Goal: Check status: Check status

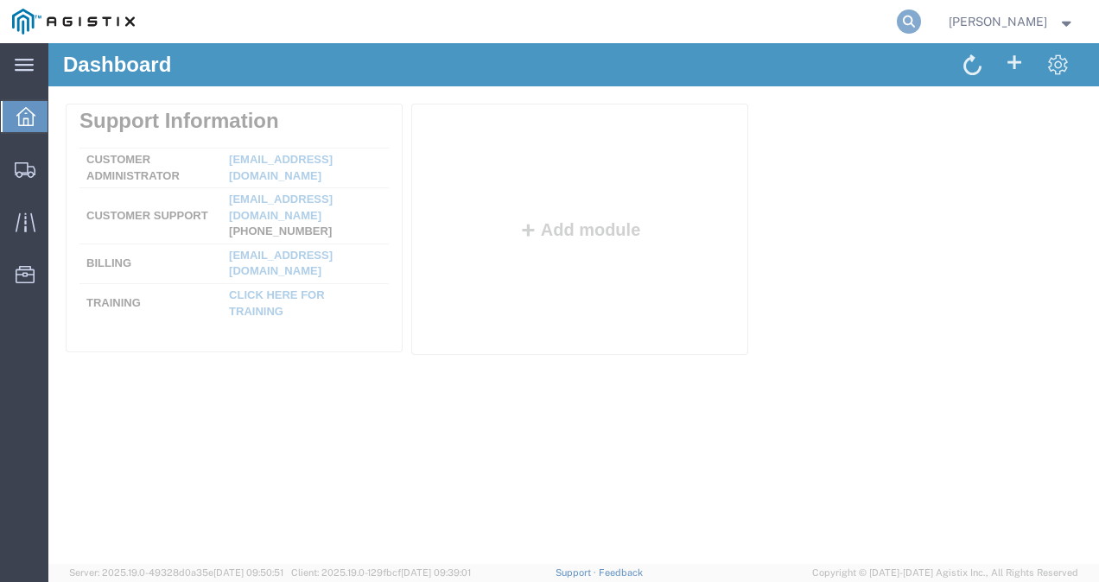
click at [921, 22] on icon at bounding box center [909, 22] width 24 height 24
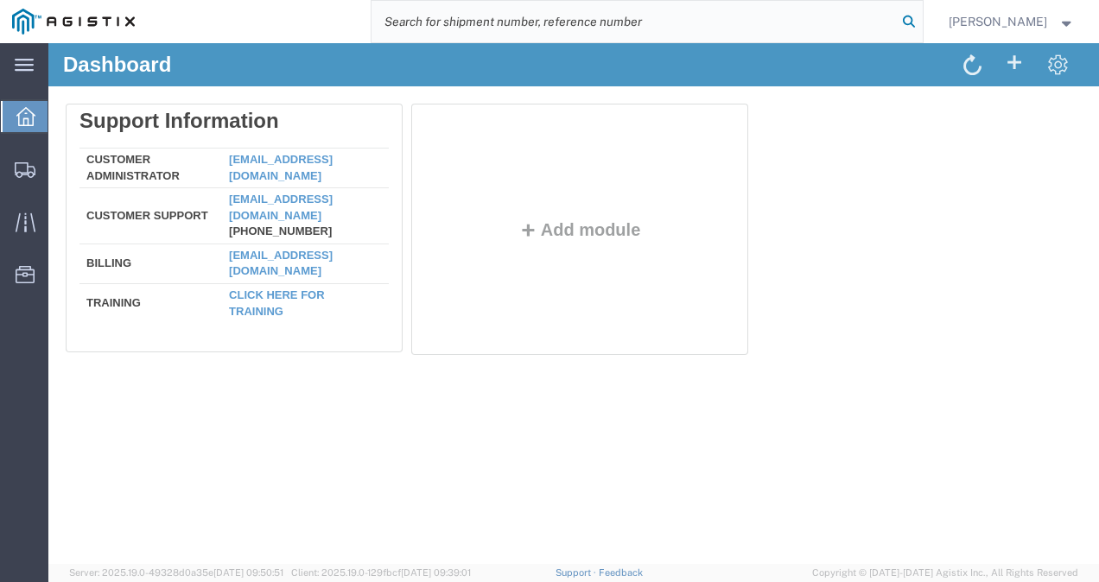
paste input "56820711"
type input "56820711"
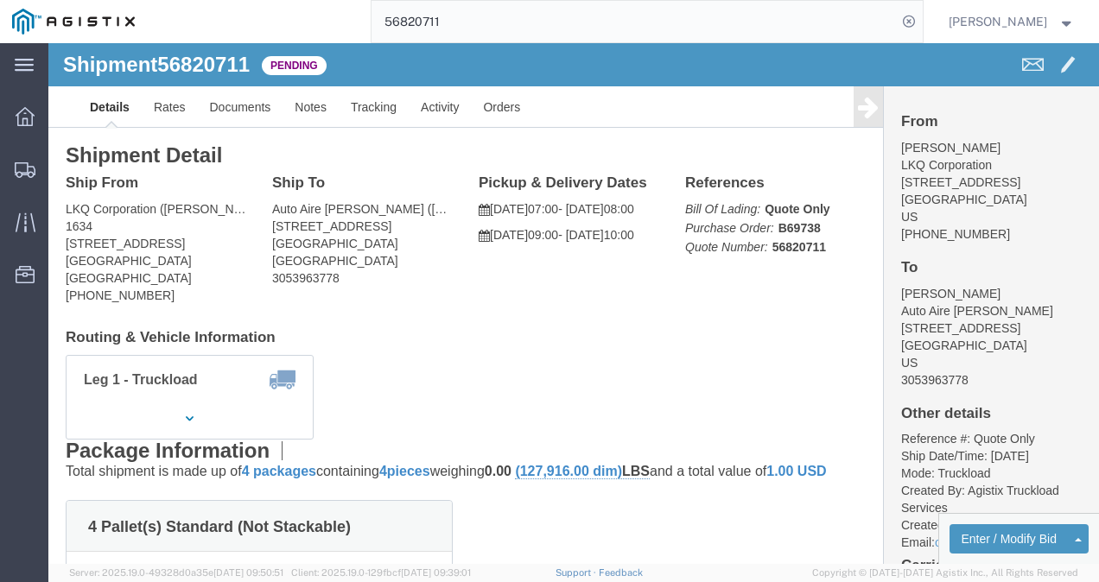
click div "Shipment Detail Ship From LKQ Corporation (Pam Morris) 1634 6320 Boat Rock Blvd…"
click h4 "Routing & Vehicle Information"
click div "Shipment Detail Ship From LKQ Corporation (Pam Morris) 1634 6320 Boat Rock Blvd…"
click div "4 Pallet(s) Standard (Not Stackable) Total weight: 15800.00 ( 31979.00 dim ) LB…"
drag, startPoint x: 498, startPoint y: 448, endPoint x: 438, endPoint y: 380, distance: 90.6
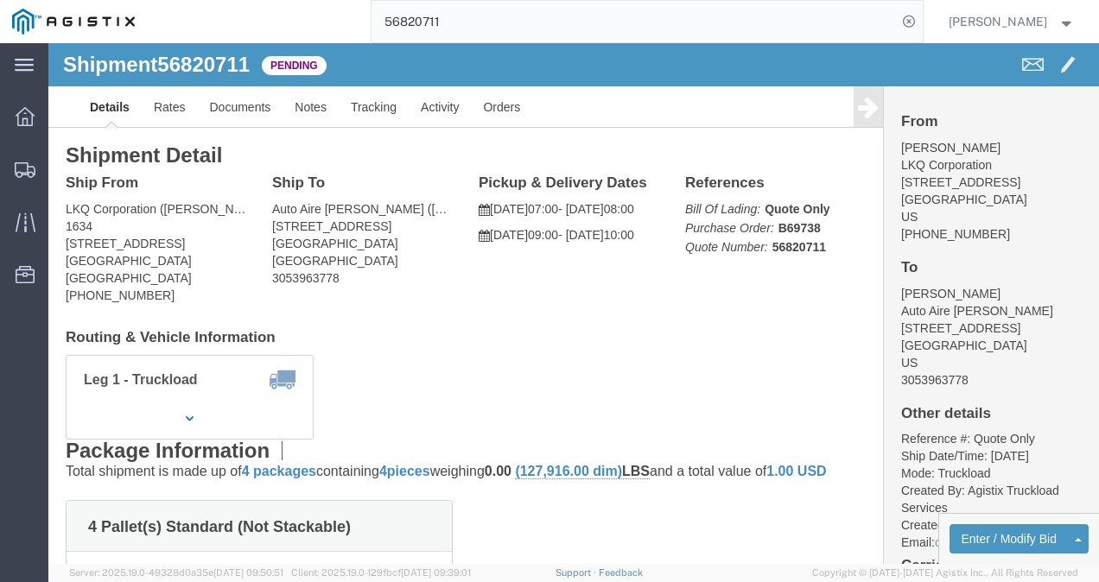
click p "Total shipment is made up of 4 packages containing 4 pieces weighing 0.00 (127,…"
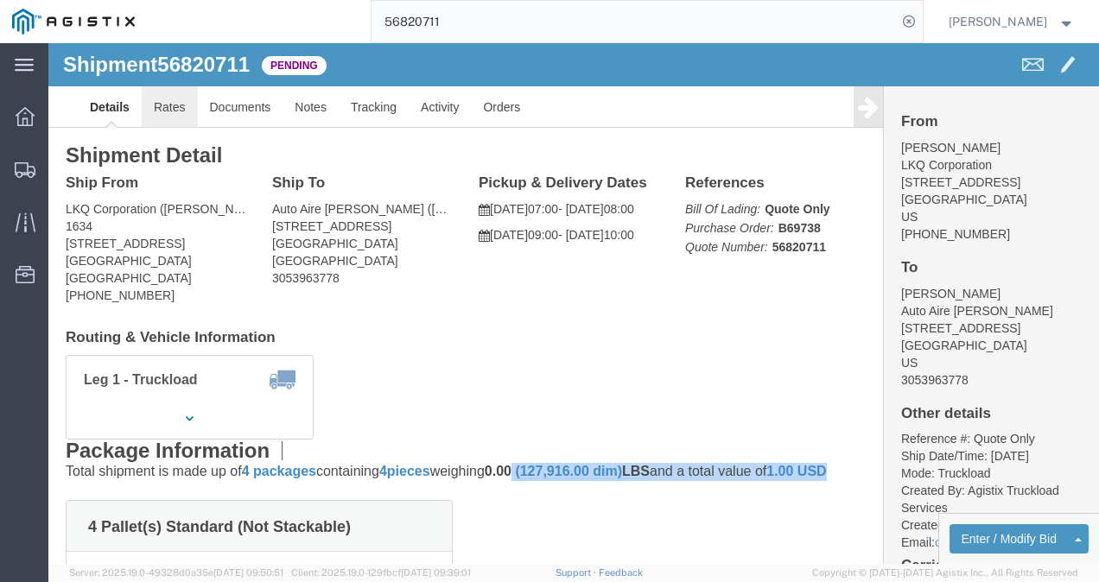
click link "Rates"
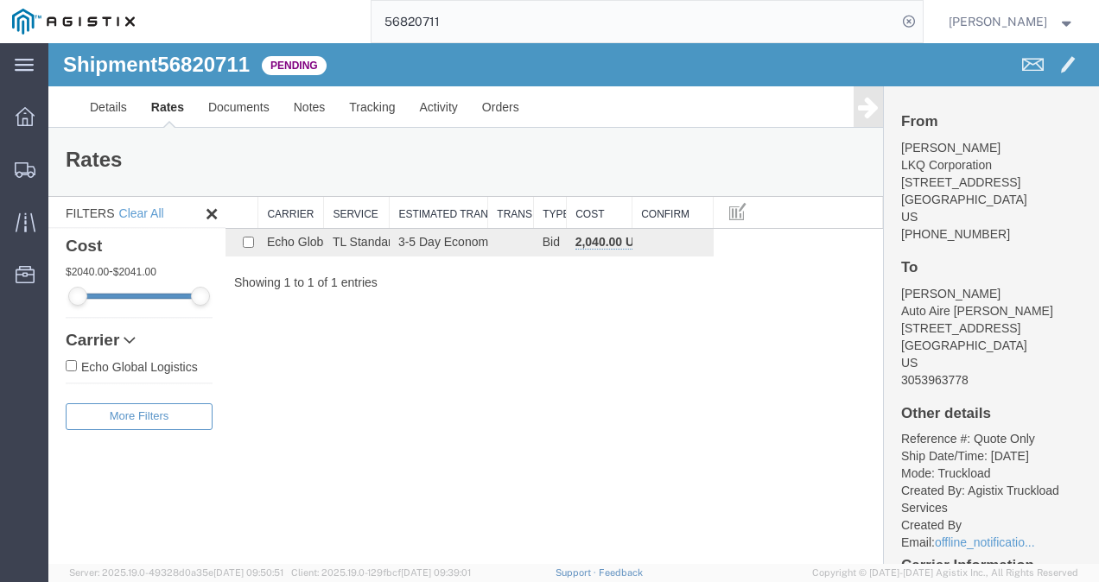
drag, startPoint x: 431, startPoint y: 439, endPoint x: 439, endPoint y: 535, distance: 96.2
click at [429, 442] on div "Shipment 56820711 1 of 1 Pending Details Rates Documents Notes Tracking Activit…" at bounding box center [573, 303] width 1051 height 521
click at [116, 109] on link "Details" at bounding box center [108, 106] width 61 height 41
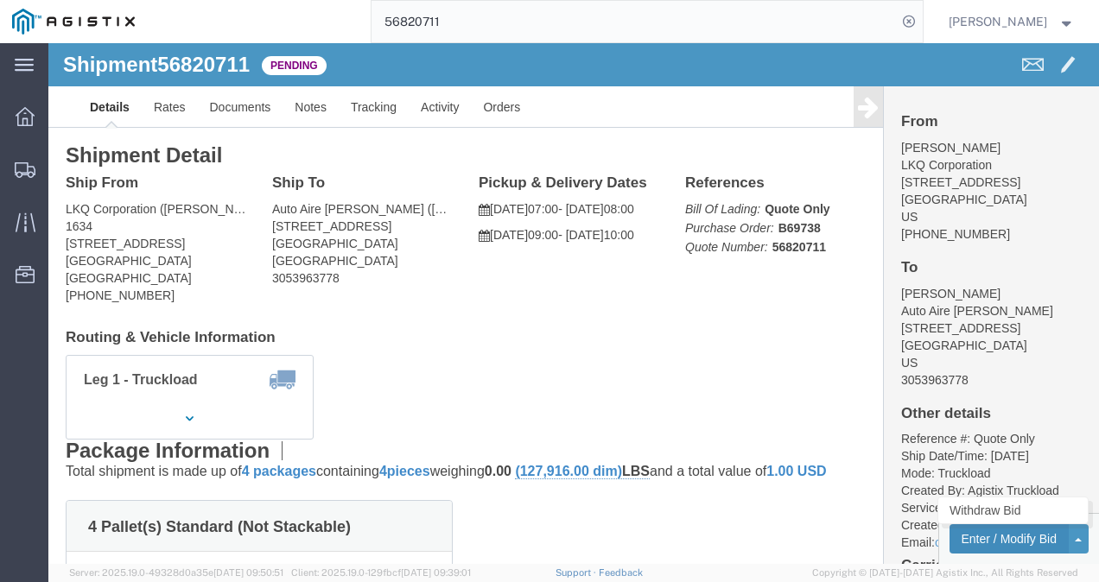
click button "Enter / Modify Bid"
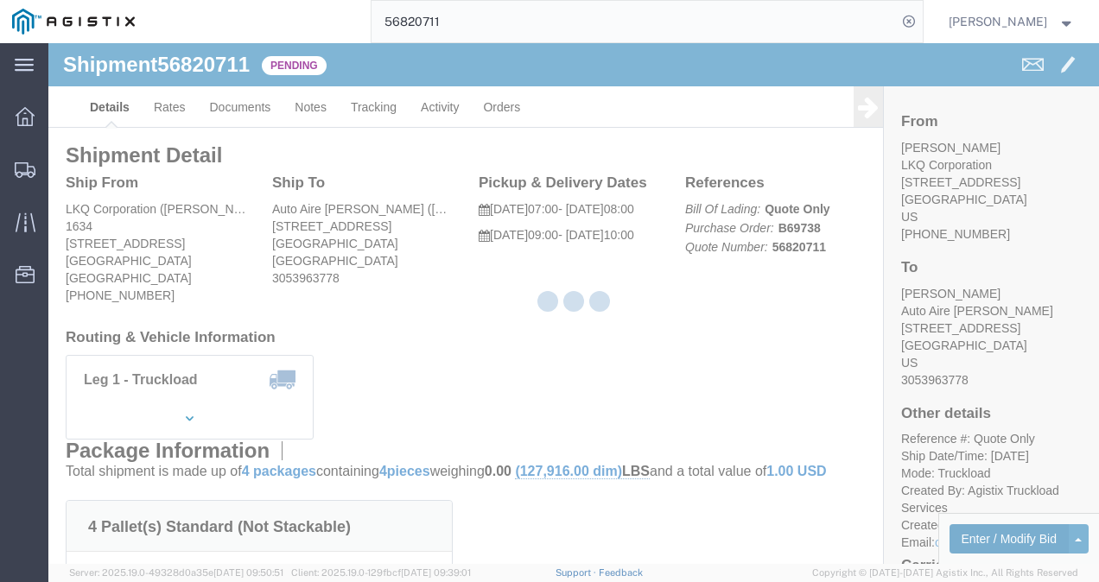
select select "4622"
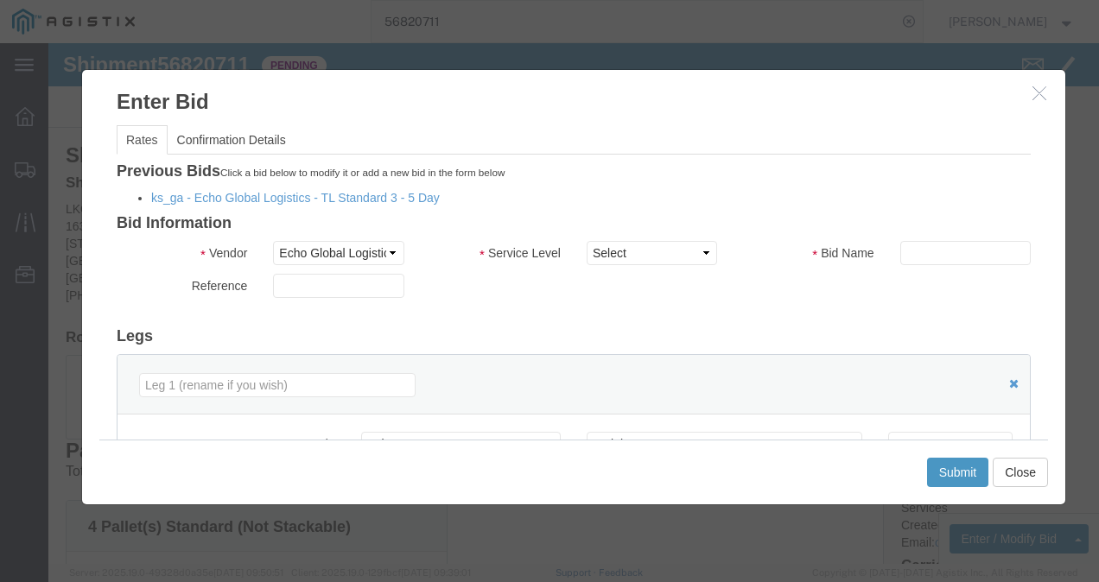
click div "Previous Bids Click a bid below to modify it or add a new bid in the form below…"
click link "ks_ga - Echo Global Logistics - TL Standard 3 - 5 Day"
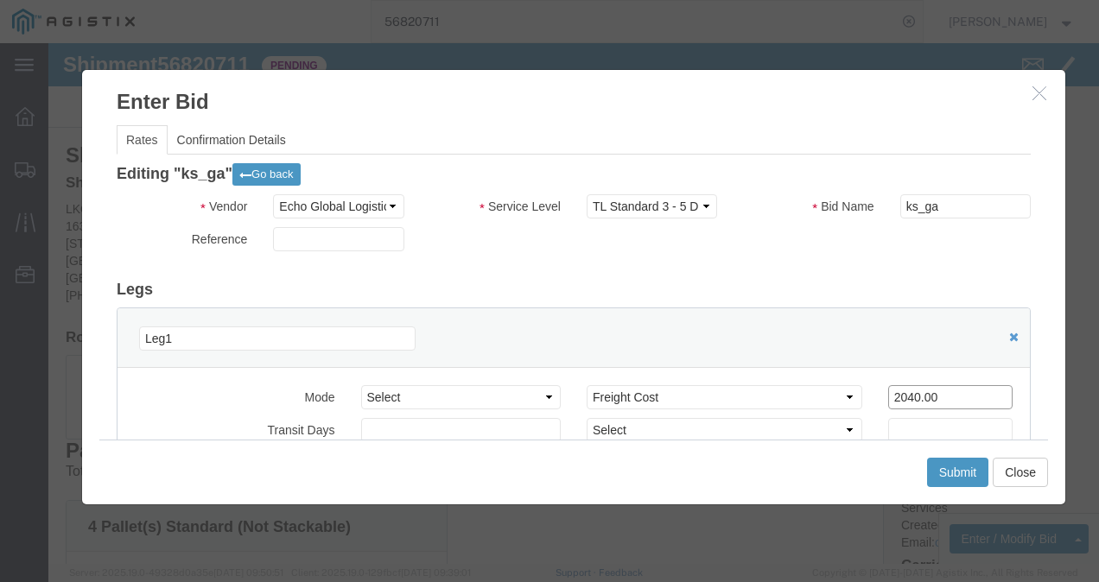
drag, startPoint x: 778, startPoint y: 343, endPoint x: 704, endPoint y: 338, distance: 73.6
click div "Mode Select Air Less than Truckload Multi-Leg Ocean Freight Rail Small Parcel T…"
type input "1625"
click button "Submit"
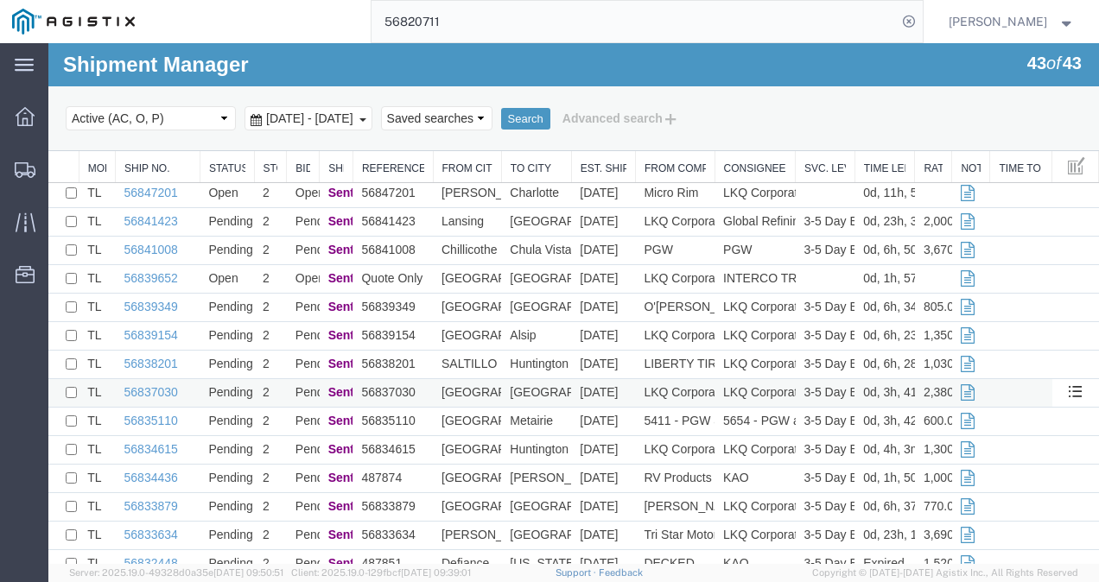
scroll to position [86, 0]
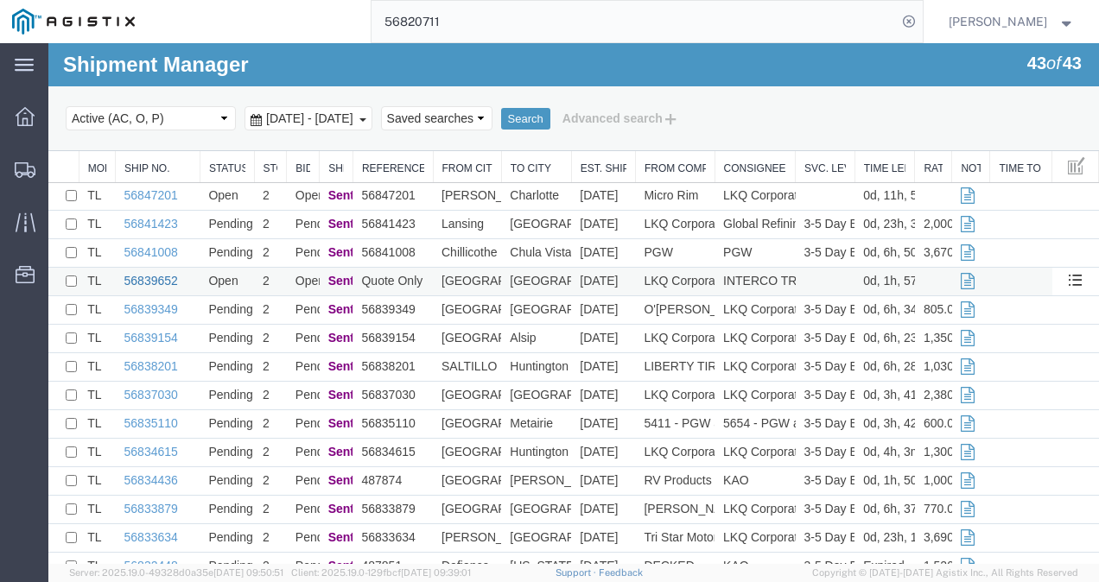
click at [164, 280] on link "56839652" at bounding box center [151, 281] width 54 height 14
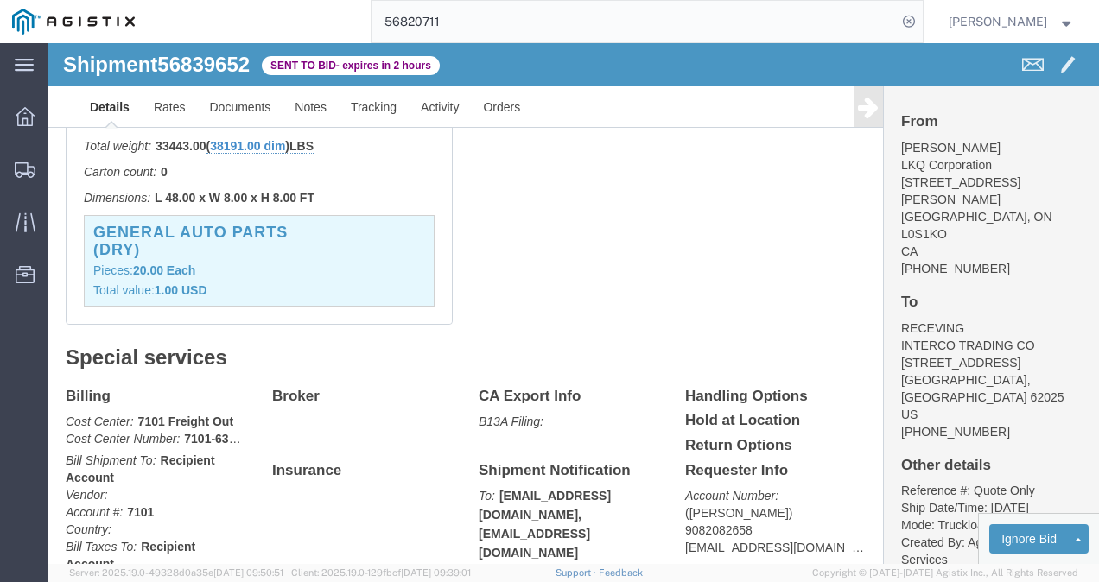
scroll to position [173, 0]
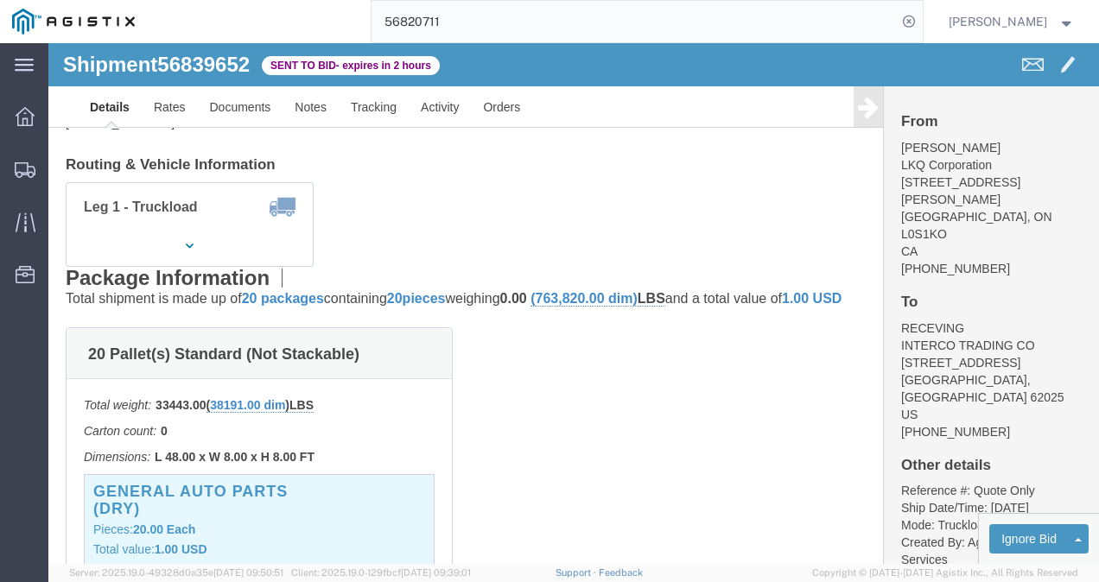
drag, startPoint x: 629, startPoint y: 418, endPoint x: 545, endPoint y: 504, distance: 119.7
click div "20 Pallet(s) Standard (Not Stackable) Total weight: 33443.00 ( 38191.00 dim ) L…"
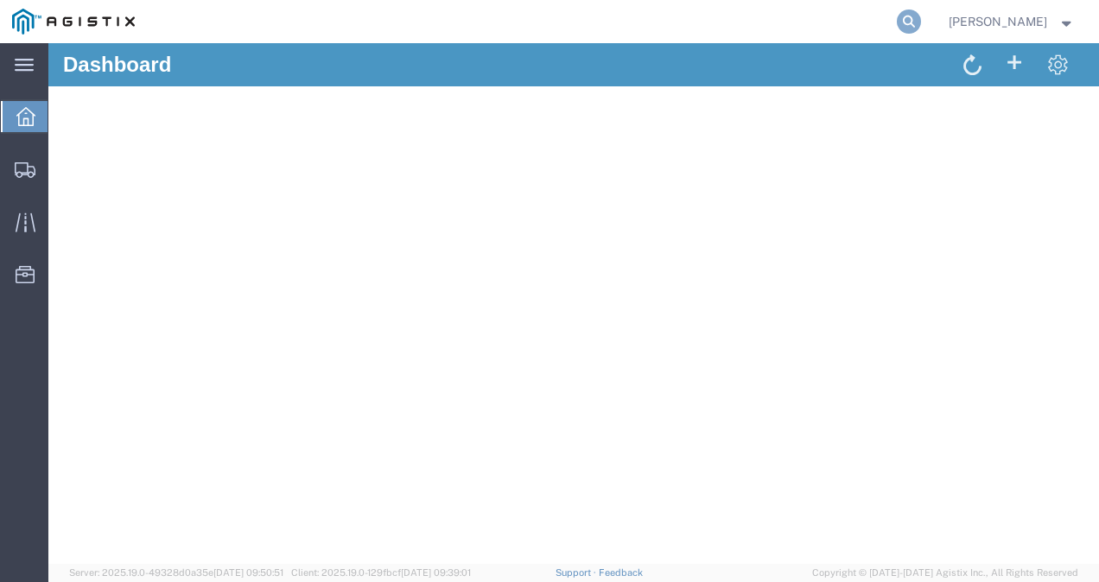
click at [921, 21] on icon at bounding box center [909, 22] width 24 height 24
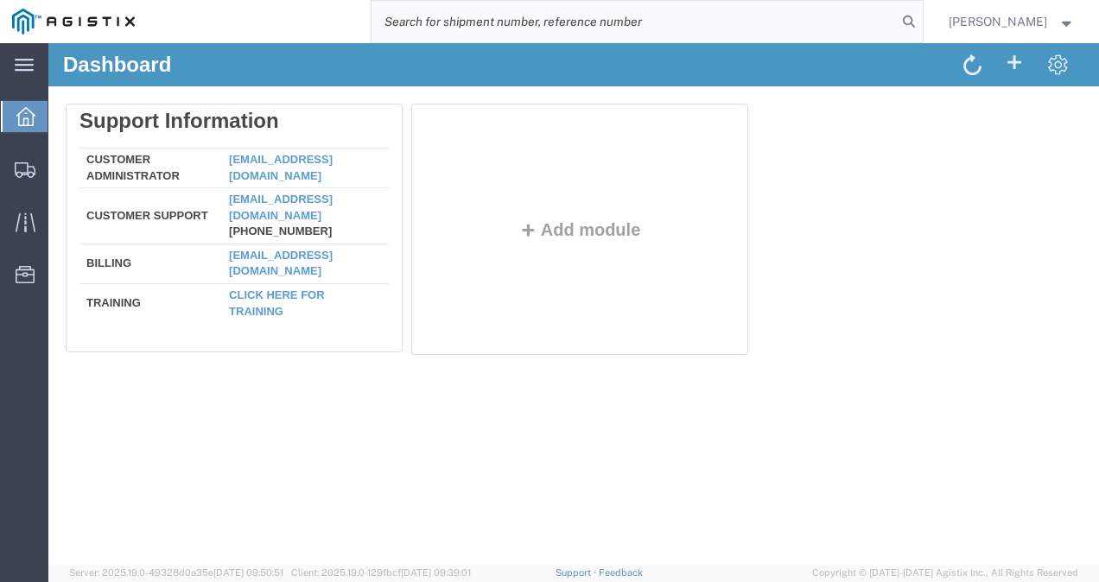
paste input "56832235"
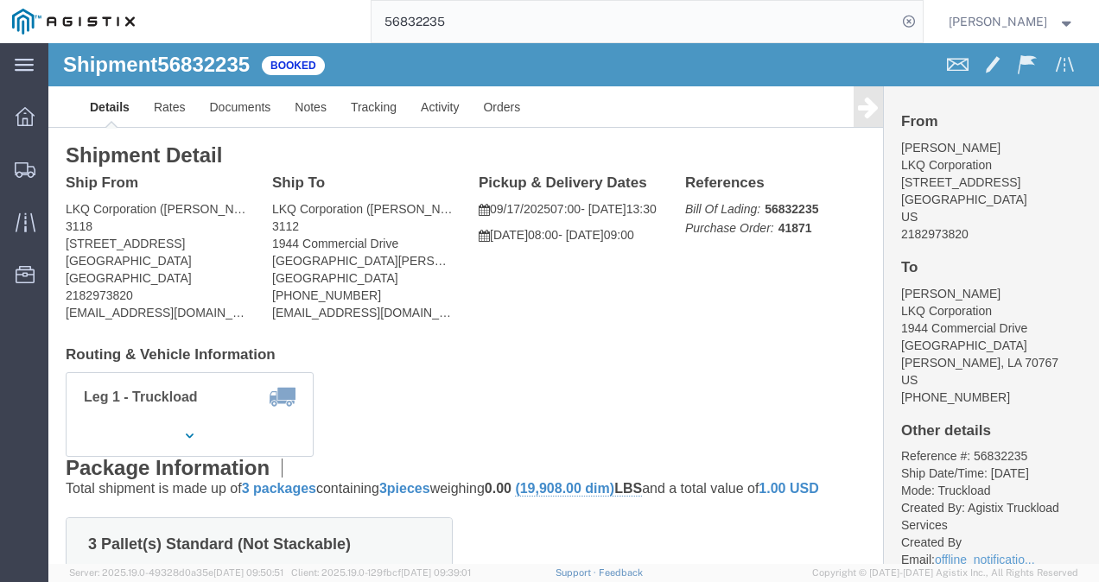
click div "Ship From LKQ Corporation (Mark Tabor) 3118 2110 South10TH Street Brainerd, MN …"
click at [556, 25] on input "56832235" at bounding box center [634, 21] width 525 height 41
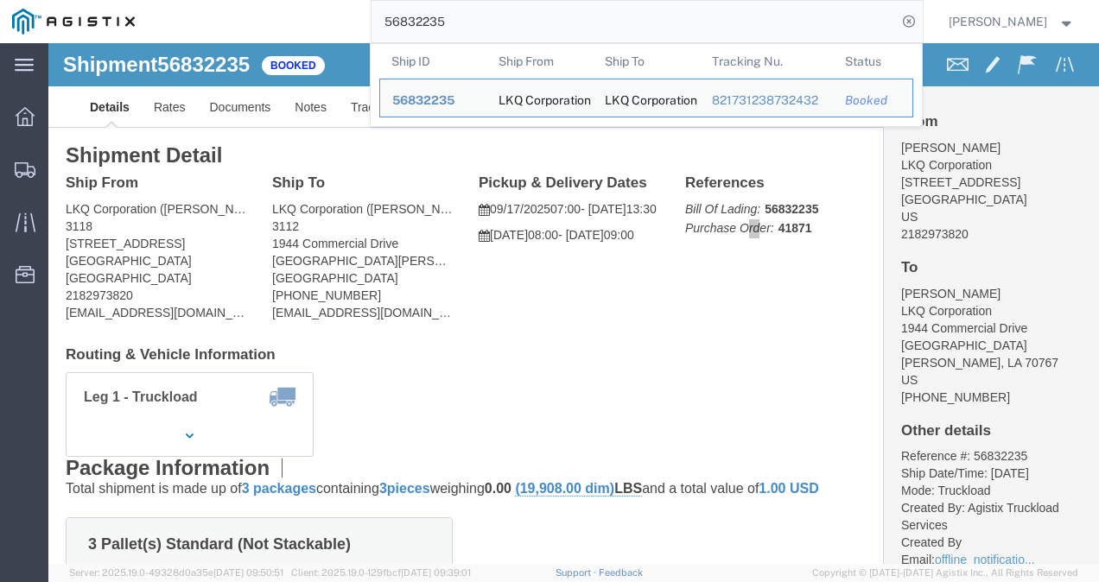
click at [556, 25] on input "56832235" at bounding box center [634, 21] width 525 height 41
click at [556, 24] on input "56832235" at bounding box center [634, 21] width 525 height 41
paste input "20690"
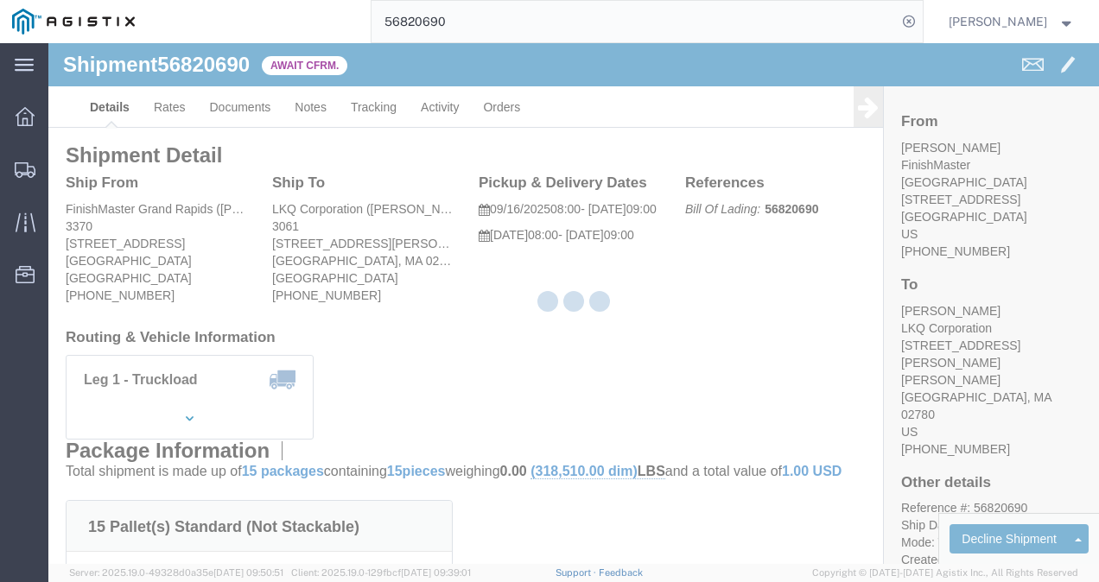
drag, startPoint x: 671, startPoint y: 348, endPoint x: 422, endPoint y: 270, distance: 261.8
click at [671, 349] on div at bounding box center [573, 303] width 1051 height 521
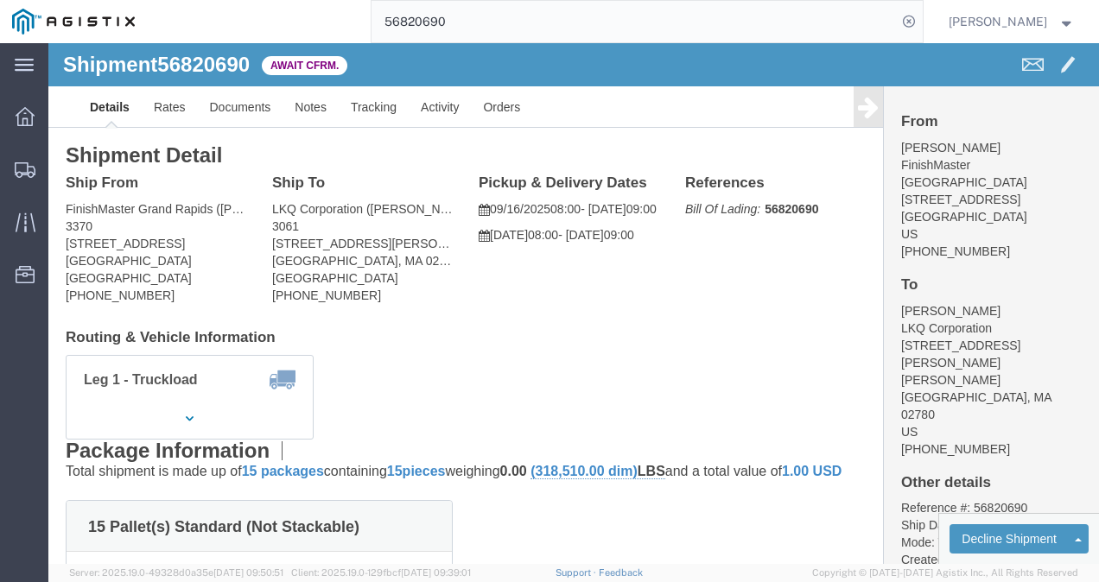
click h4 "Routing & Vehicle Information"
drag, startPoint x: 581, startPoint y: 403, endPoint x: 594, endPoint y: 434, distance: 34.0
click div "Package Information Total shipment is made up of 15 packages containing 15 piec…"
click at [446, 19] on input "56820690" at bounding box center [634, 21] width 525 height 41
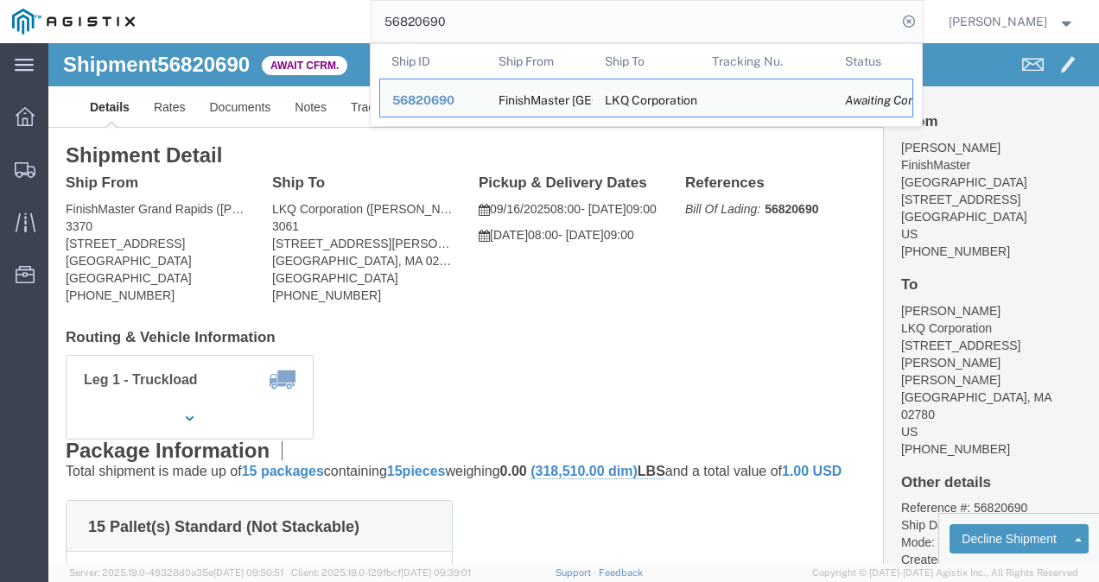
click at [446, 19] on input "56820690" at bounding box center [634, 21] width 525 height 41
click at [448, 19] on input "56820690" at bounding box center [634, 21] width 525 height 41
paste input "48099"
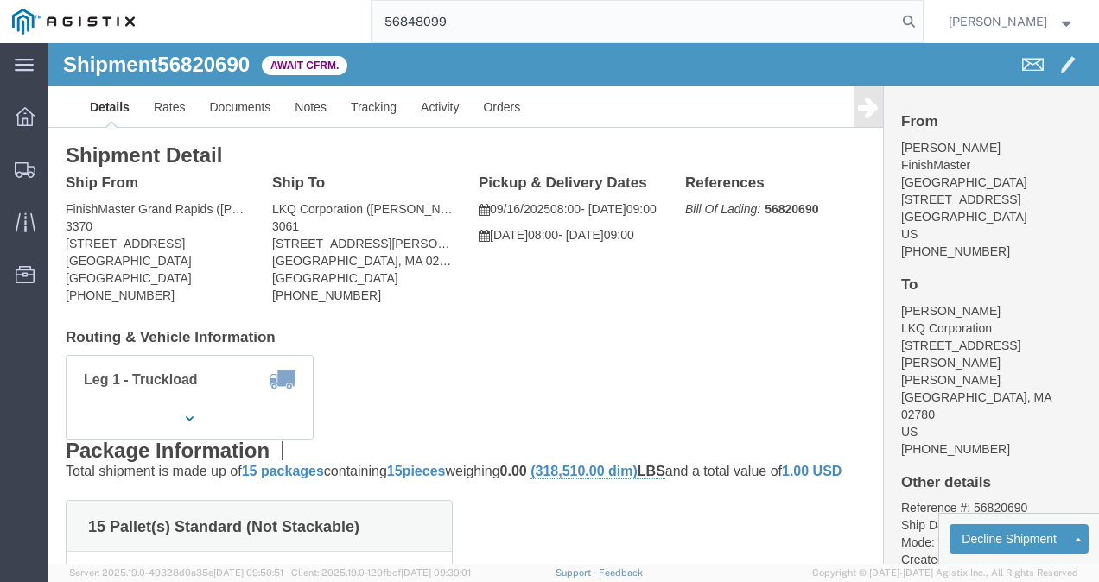
type input "56848099"
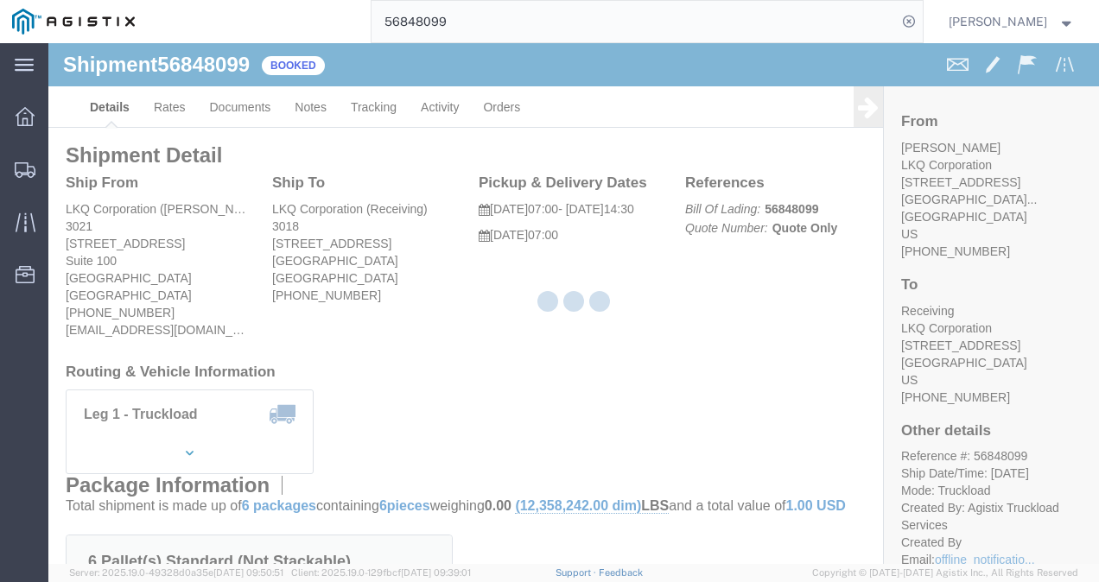
drag, startPoint x: 543, startPoint y: 307, endPoint x: 571, endPoint y: 316, distance: 30.1
click at [543, 306] on div at bounding box center [574, 304] width 78 height 26
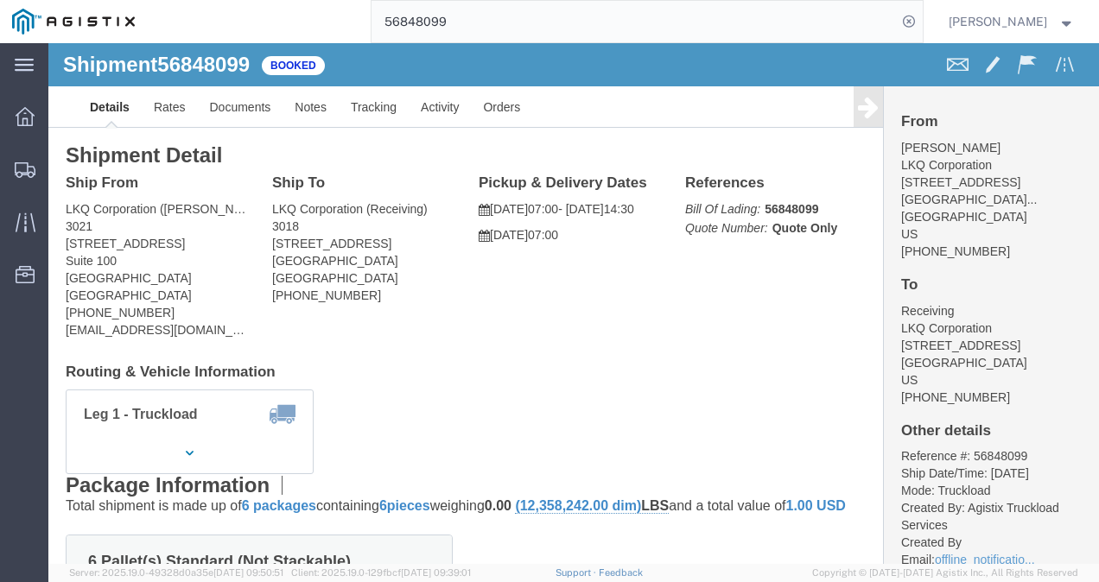
click div "Ship From LKQ Corporation (Margaret I. Harris) 3021 24550 West 43rd Street Suit…"
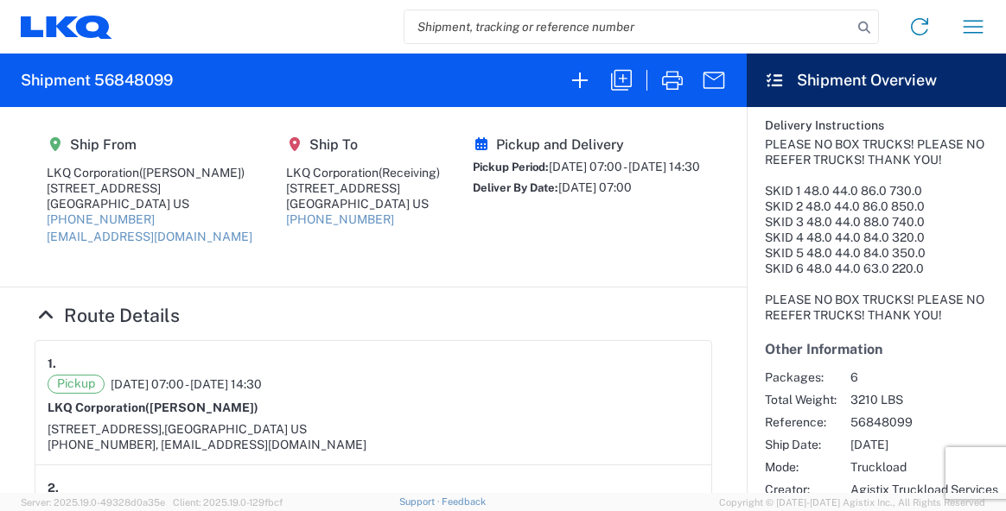
scroll to position [548, 0]
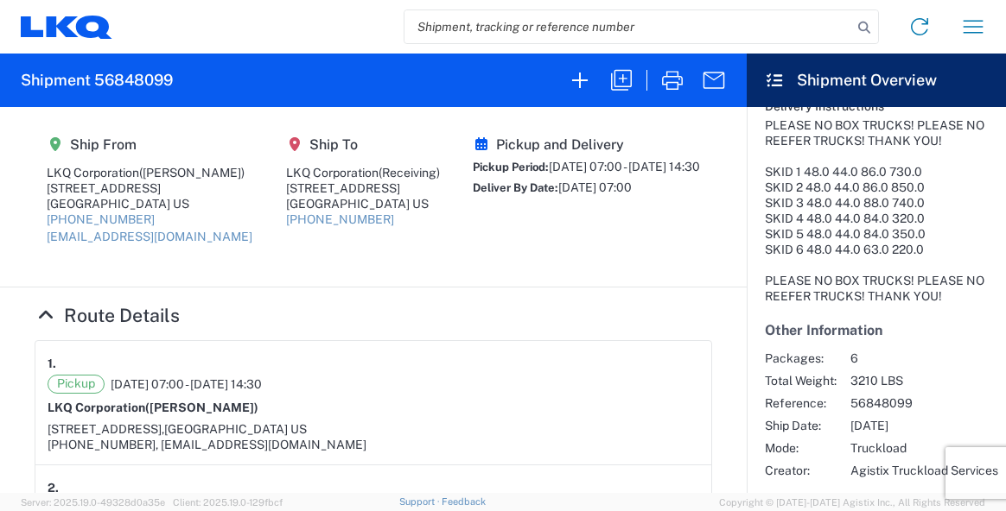
drag, startPoint x: 357, startPoint y: 207, endPoint x: 218, endPoint y: 117, distance: 166.1
click at [351, 203] on agx-shipment-main-routing-info "Ship From LKQ Corporation (Margaret I. Harris) 24550 West 43rd Street, Suite 10…" at bounding box center [373, 196] width 677 height 145
click at [154, 80] on h2 "Shipment 56848099" at bounding box center [97, 80] width 152 height 21
copy h2 "56848099"
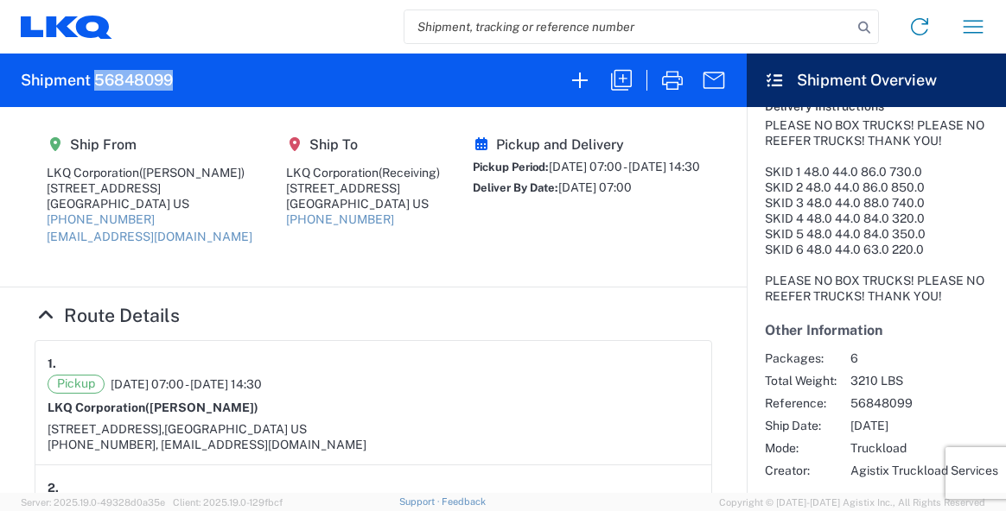
click at [159, 71] on h2 "Shipment 56848099" at bounding box center [97, 80] width 152 height 21
drag, startPoint x: 508, startPoint y: 280, endPoint x: 505, endPoint y: 329, distance: 49.4
click at [506, 270] on agx-shipment-main-routing-info "Ship From LKQ Corporation (Margaret I. Harris) 24550 West 43rd Street, Suite 10…" at bounding box center [373, 196] width 677 height 145
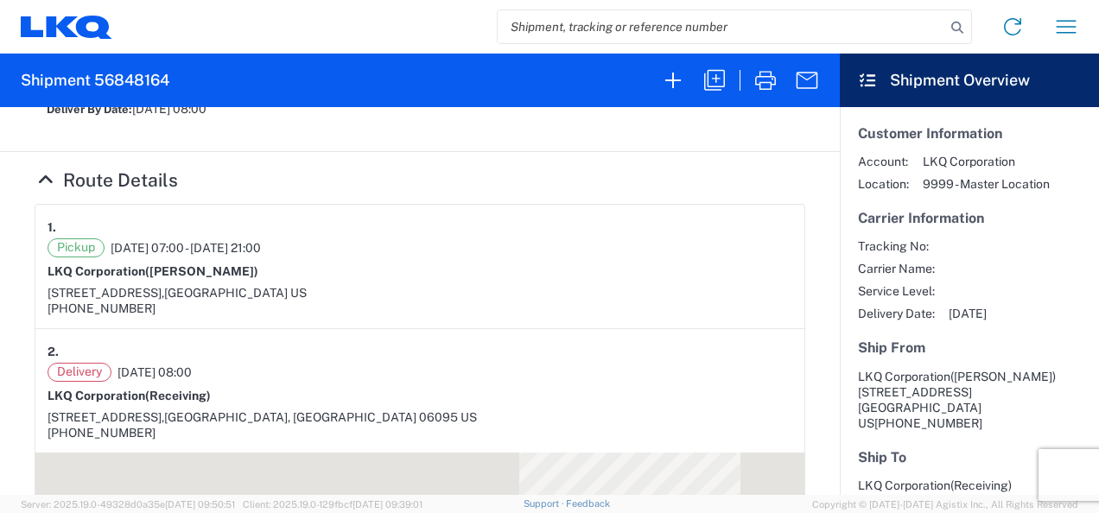
scroll to position [259, 0]
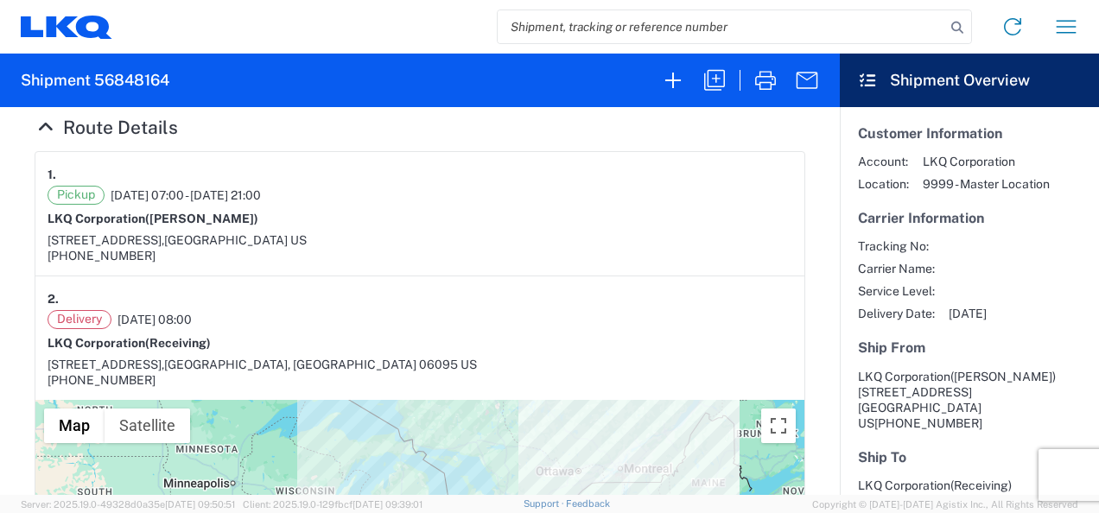
click at [518, 310] on div "Delivery [DATE] 08:00" at bounding box center [420, 319] width 745 height 19
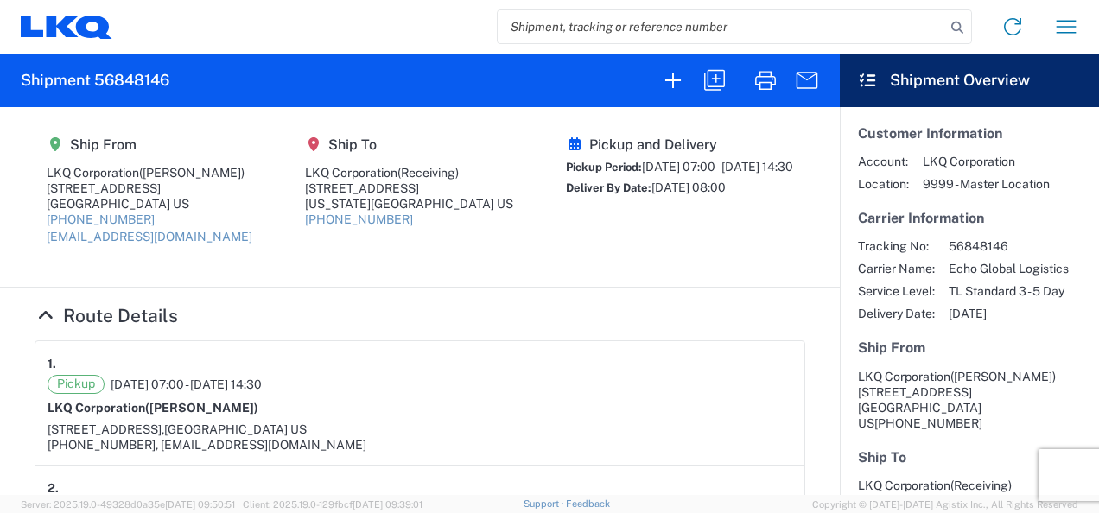
drag, startPoint x: 645, startPoint y: 258, endPoint x: 629, endPoint y: 247, distance: 19.9
click at [641, 257] on agx-shipment-main-routing-info "Ship From LKQ Corporation (Margaret I. Harris) 24550 West 43rd Street, Suite 10…" at bounding box center [420, 196] width 771 height 145
click at [135, 69] on agx-form-header "Shipment 56848146" at bounding box center [420, 81] width 840 height 54
click at [130, 85] on h2 "Shipment 56848146" at bounding box center [95, 80] width 149 height 21
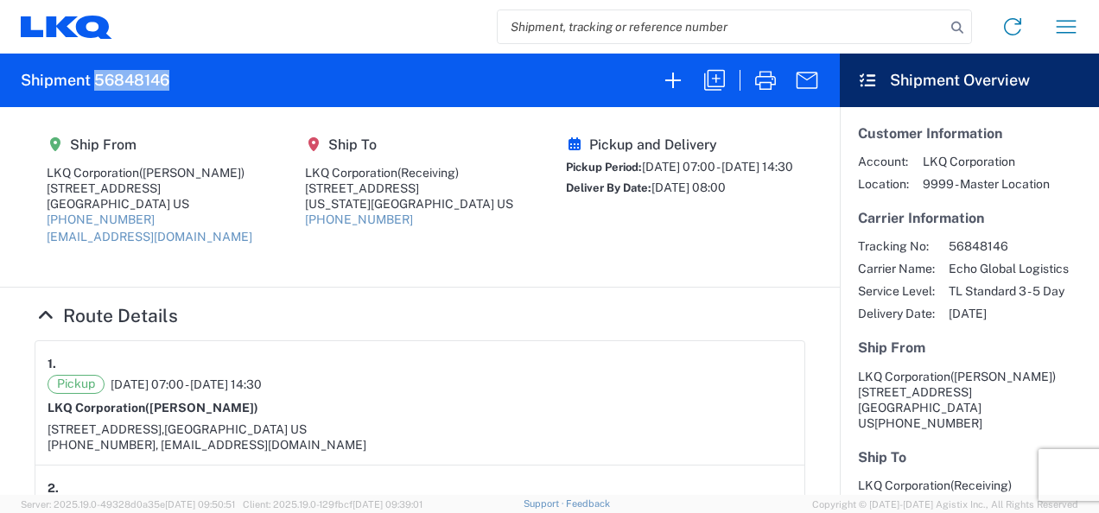
copy h2 "56848146"
drag, startPoint x: 660, startPoint y: 289, endPoint x: 631, endPoint y: 333, distance: 53.0
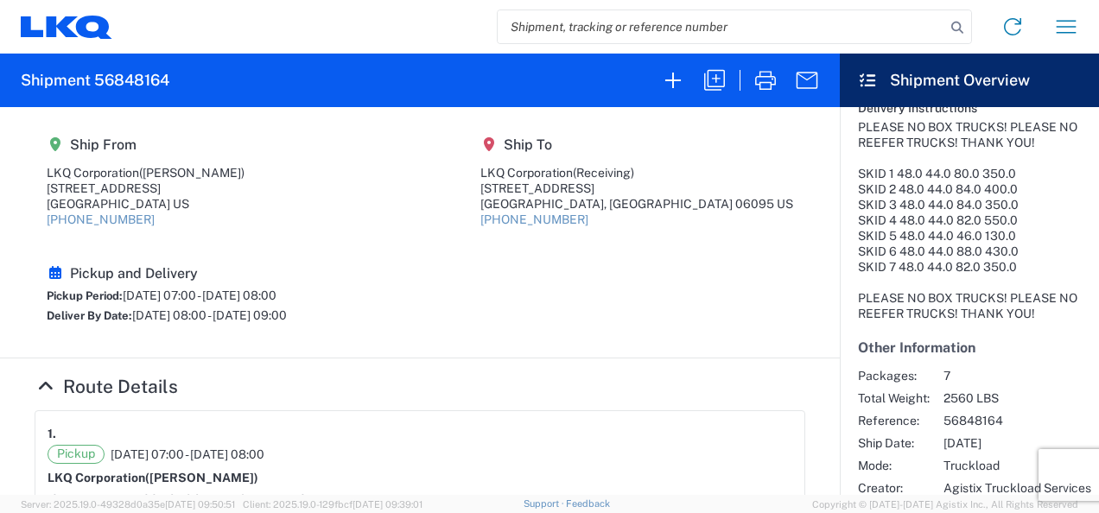
drag, startPoint x: 522, startPoint y: 264, endPoint x: 378, endPoint y: 202, distance: 156.0
click at [518, 266] on section "Ship From LKQ Corporation (Margaret I. Harris) 24550 West 43rd Street, Suite 10…" at bounding box center [420, 232] width 840 height 251
click at [122, 73] on h2 "Shipment 56848164" at bounding box center [95, 80] width 149 height 21
copy h2 "56848164"
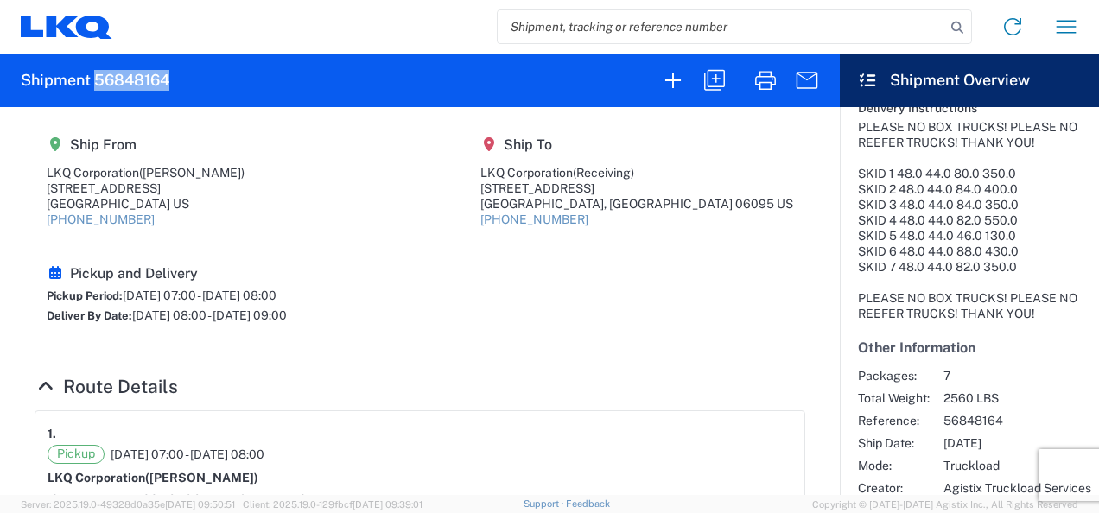
drag, startPoint x: 577, startPoint y: 306, endPoint x: 576, endPoint y: 327, distance: 20.8
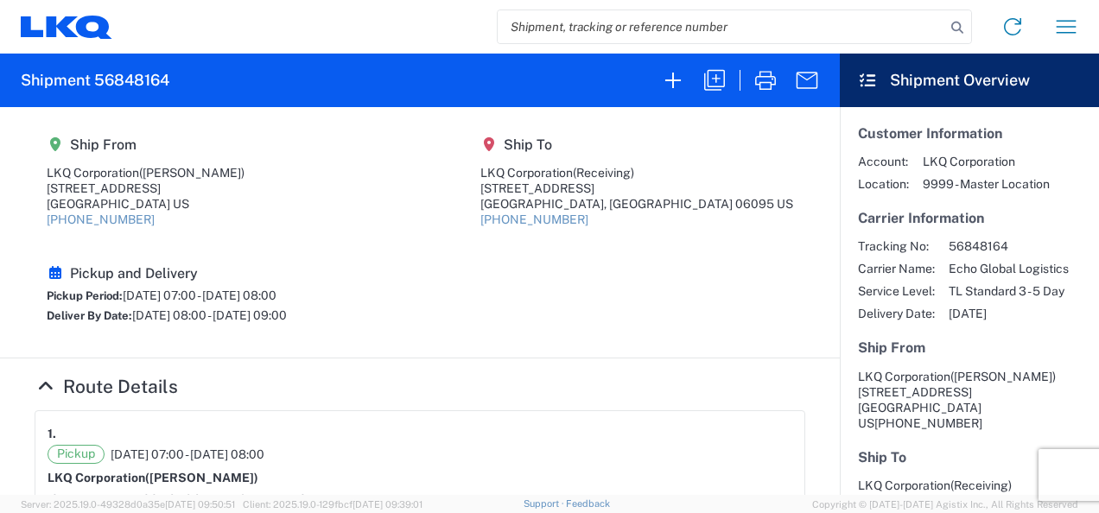
drag, startPoint x: 536, startPoint y: 290, endPoint x: 864, endPoint y: 340, distance: 332.1
click at [543, 376] on h4 "Route Details" at bounding box center [420, 387] width 771 height 22
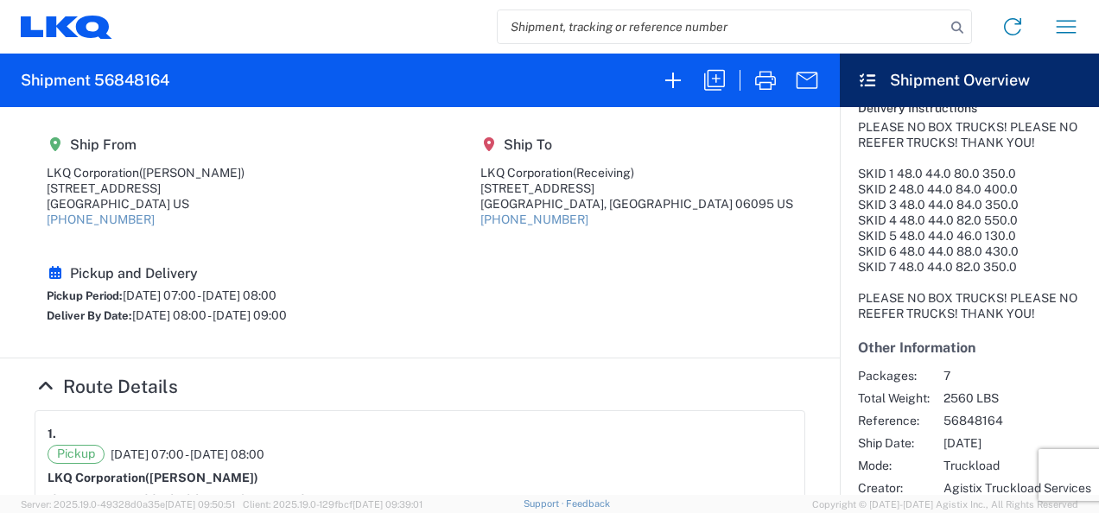
scroll to position [173, 0]
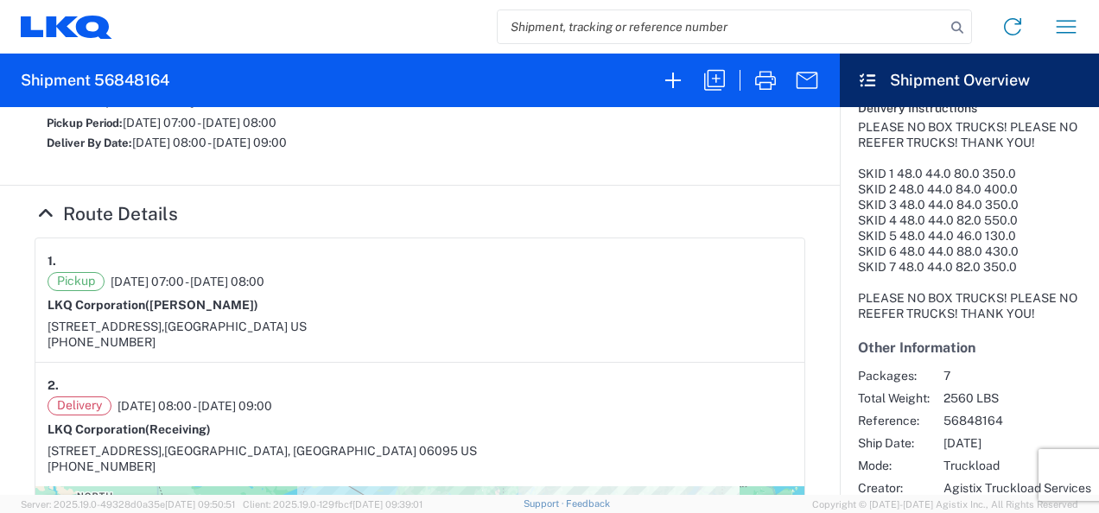
click at [418, 272] on div "Pickup [DATE] 07:00 - [DATE] 08:00" at bounding box center [420, 281] width 745 height 19
click at [113, 83] on h2 "Shipment 56848164" at bounding box center [95, 80] width 149 height 21
copy h2 "56848164"
drag, startPoint x: 689, startPoint y: 229, endPoint x: 628, endPoint y: 249, distance: 64.5
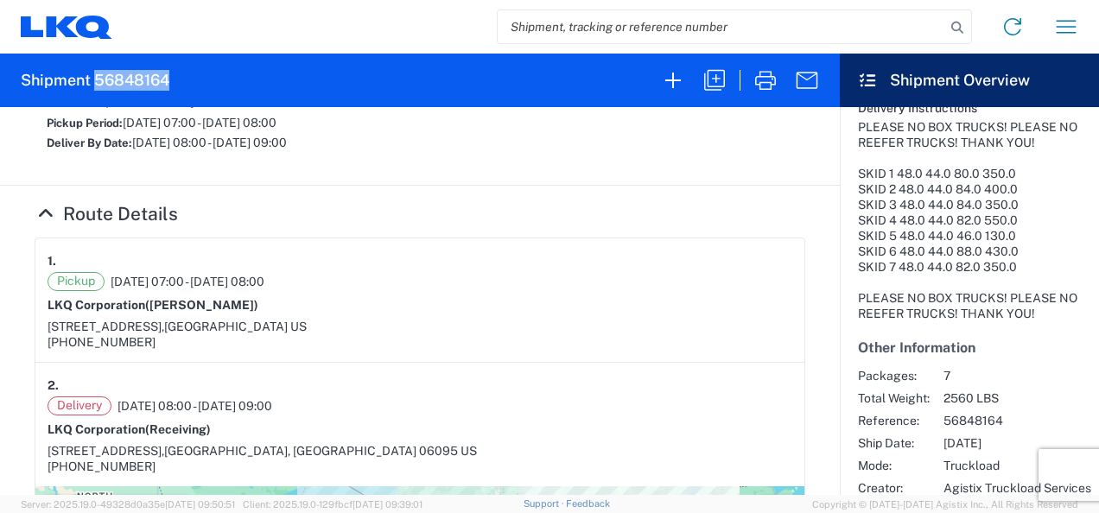
click at [684, 272] on div "Pickup [DATE] 07:00 - [DATE] 08:00 LKQ Corporation ([PERSON_NAME]) [STREET_ADDR…" at bounding box center [420, 311] width 745 height 78
drag, startPoint x: 598, startPoint y: 301, endPoint x: 592, endPoint y: 318, distance: 18.3
click at [594, 363] on article "2. Delivery [DATE] 08:00 - [DATE] 09:00 LKQ Corporation (Receiving) [STREET_ADD…" at bounding box center [419, 425] width 769 height 124
click at [596, 375] on div "2." at bounding box center [420, 386] width 745 height 22
click at [572, 375] on div "2." at bounding box center [420, 386] width 745 height 22
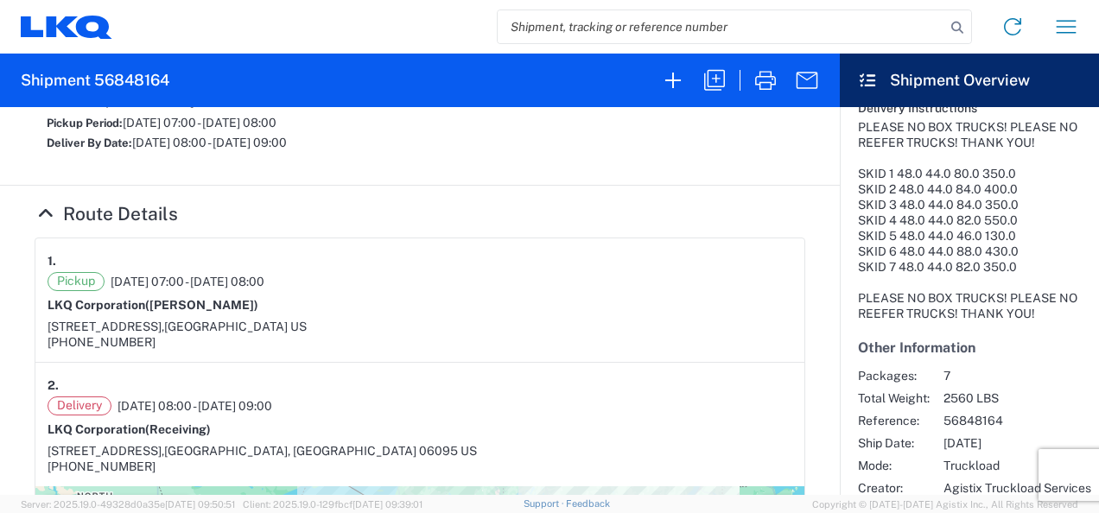
drag, startPoint x: 574, startPoint y: 237, endPoint x: 572, endPoint y: 261, distance: 24.3
click at [572, 272] on div "Pickup [DATE] 07:00 - [DATE] 08:00 LKQ Corporation ([PERSON_NAME]) [STREET_ADDR…" at bounding box center [420, 311] width 745 height 78
